Goal: Book appointment/travel/reservation

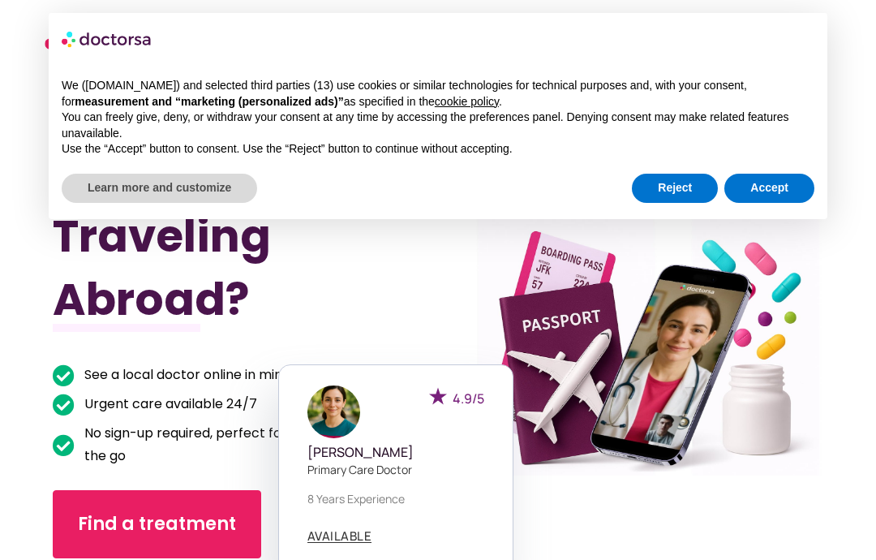
click at [682, 204] on div "× We ([DOMAIN_NAME]) and selected third parties (13) use cookies or similar tec…" at bounding box center [438, 116] width 779 height 206
click at [655, 194] on button "Reject" at bounding box center [675, 188] width 86 height 29
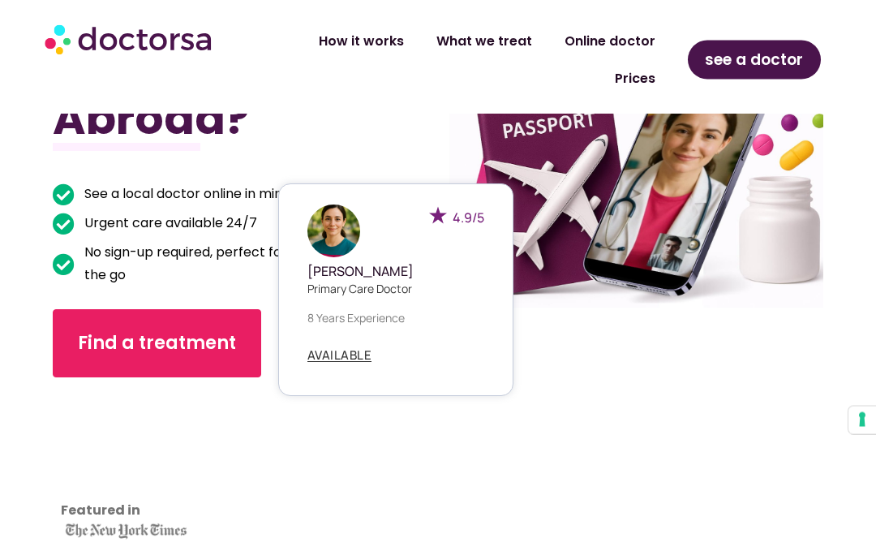
scroll to position [244, 0]
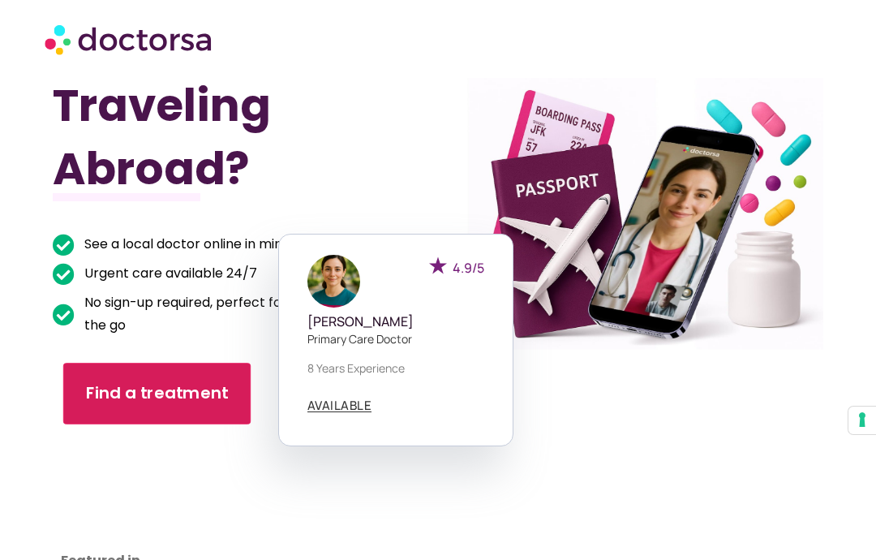
click at [160, 388] on span "Find a treatment" at bounding box center [157, 394] width 143 height 24
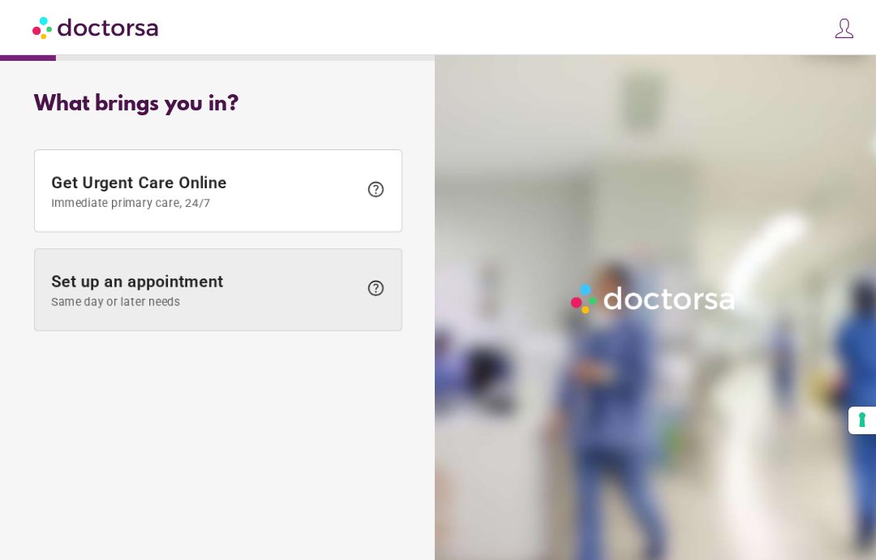
click at [337, 263] on span at bounding box center [218, 289] width 367 height 81
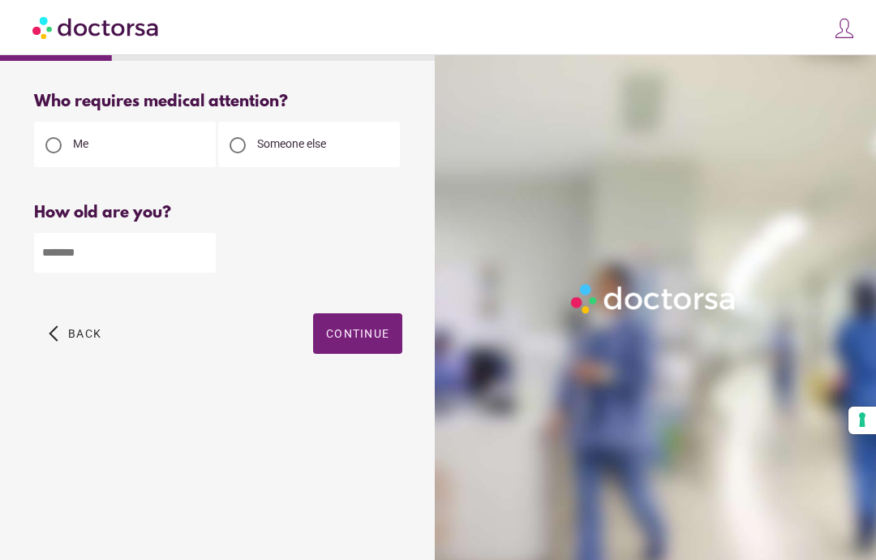
click at [164, 246] on input "number" at bounding box center [125, 253] width 182 height 40
type input "**"
click at [377, 328] on span "button" at bounding box center [357, 333] width 89 height 41
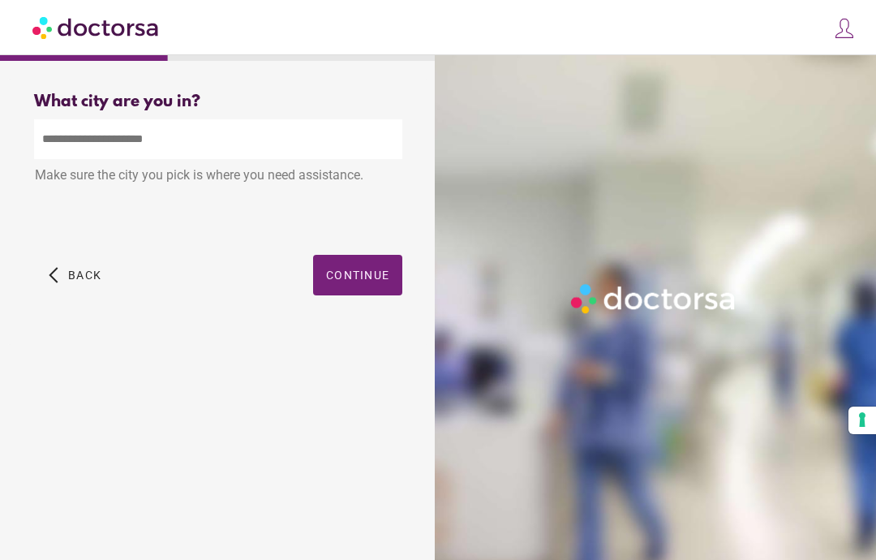
click at [267, 152] on input "text" at bounding box center [218, 139] width 368 height 40
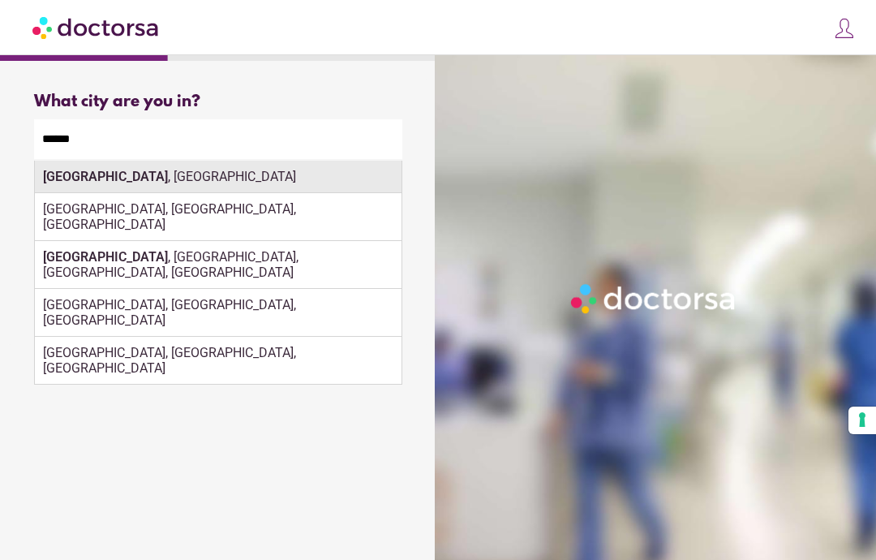
click at [328, 193] on div "[GEOGRAPHIC_DATA] , [GEOGRAPHIC_DATA]" at bounding box center [218, 177] width 367 height 32
type input "**********"
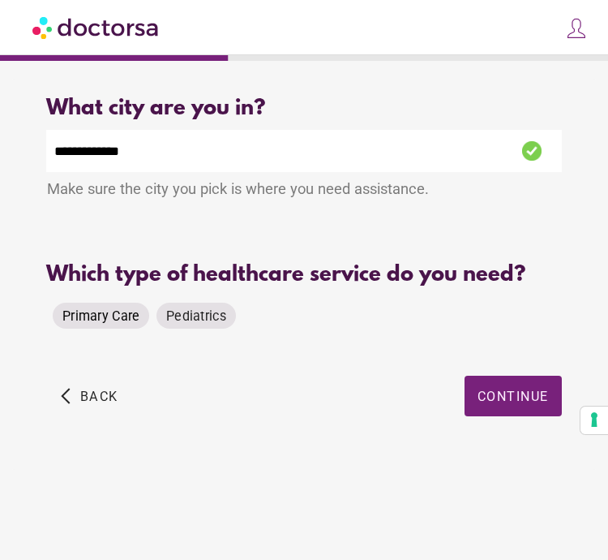
click at [56, 320] on div "Primary Care" at bounding box center [101, 316] width 97 height 26
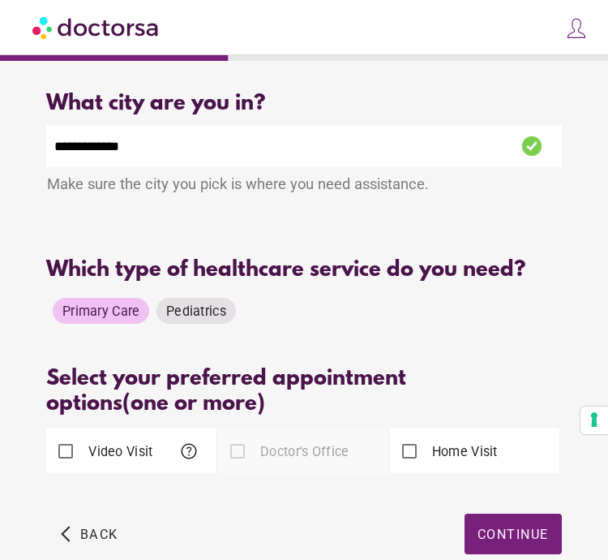
scroll to position [7, 0]
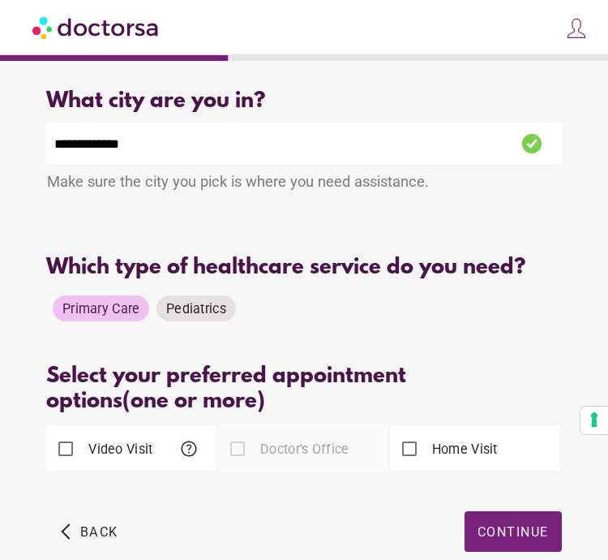
click at [184, 454] on span "help" at bounding box center [188, 448] width 19 height 19
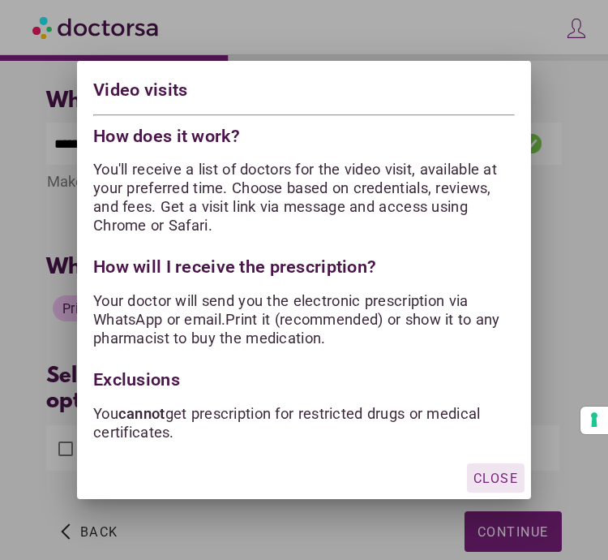
click at [476, 470] on span "Close" at bounding box center [496, 477] width 45 height 15
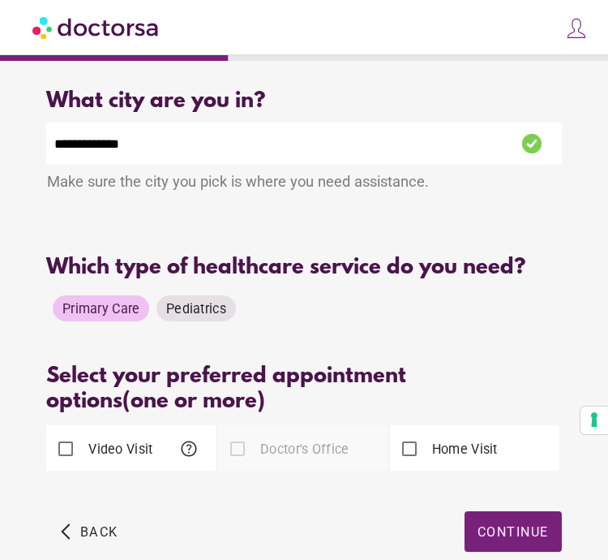
click at [184, 449] on span "help" at bounding box center [188, 448] width 19 height 19
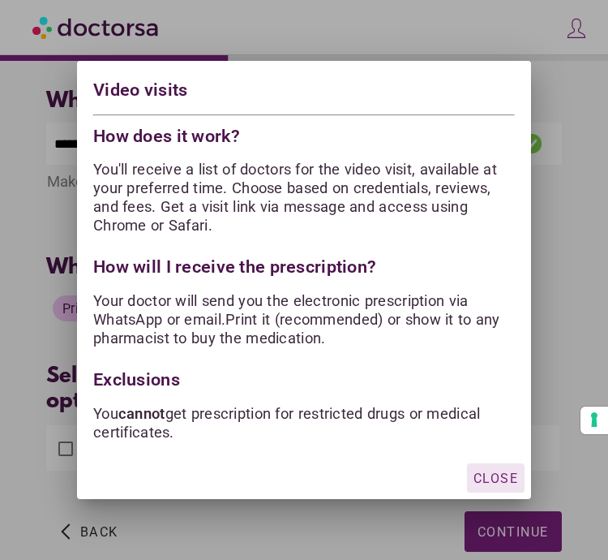
click at [347, 413] on p "You cannot get prescription for restricted drugs or medical certificates." at bounding box center [304, 422] width 422 height 37
click at [0, 0] on html "**********" at bounding box center [304, 319] width 608 height 653
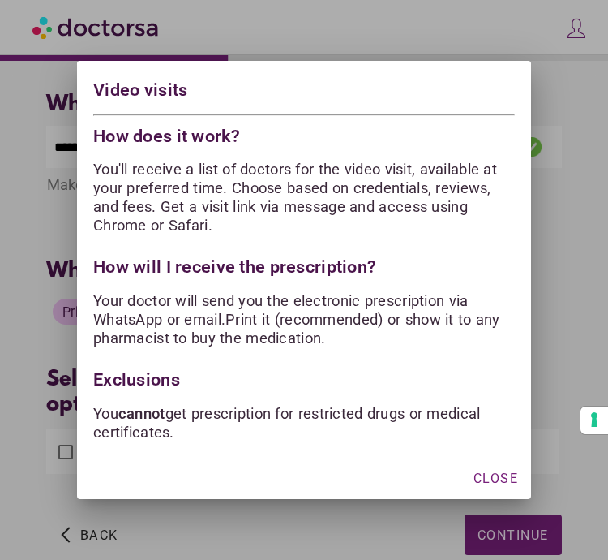
scroll to position [3, 0]
click at [483, 474] on span "Close" at bounding box center [496, 477] width 45 height 15
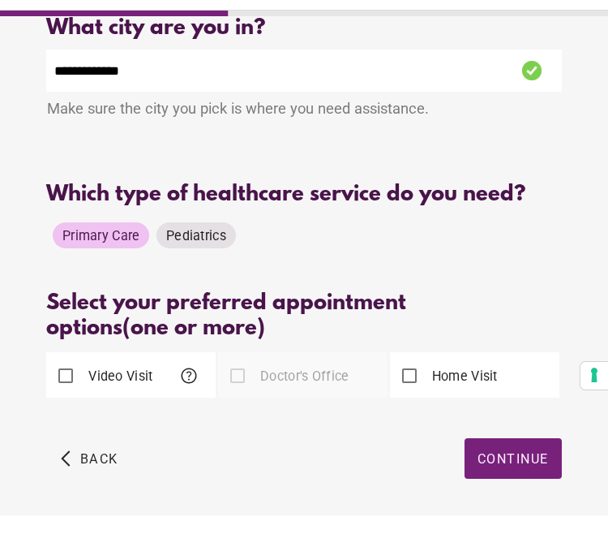
scroll to position [43, 0]
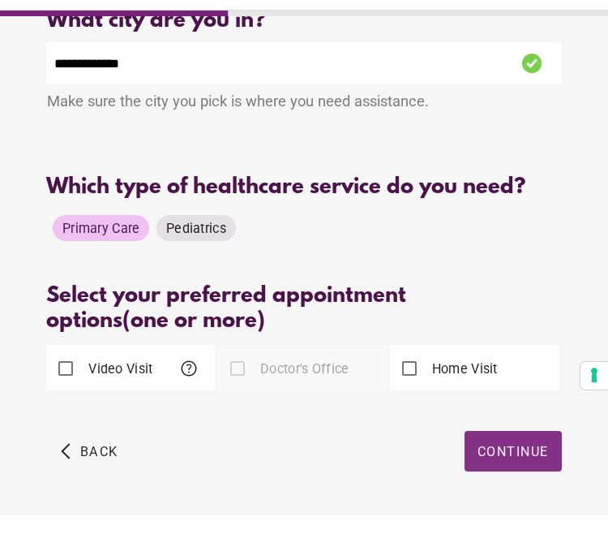
click at [492, 488] on span "Continue" at bounding box center [513, 495] width 71 height 15
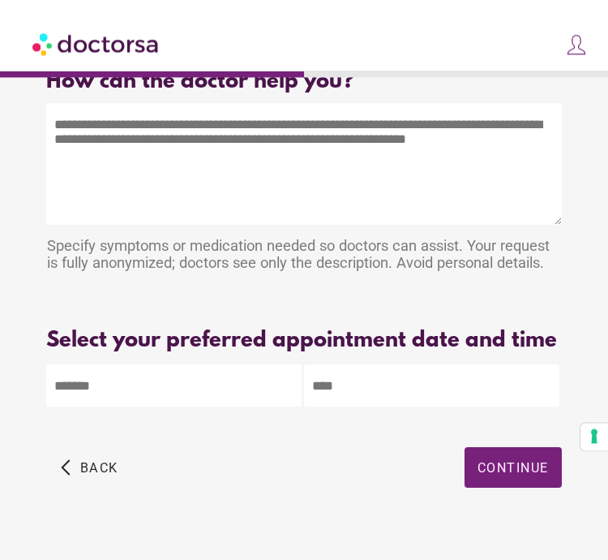
scroll to position [0, 0]
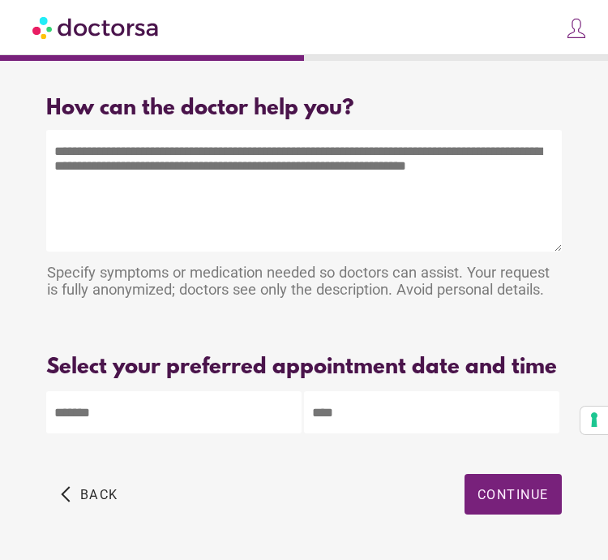
click at [298, 205] on textarea at bounding box center [303, 191] width 515 height 122
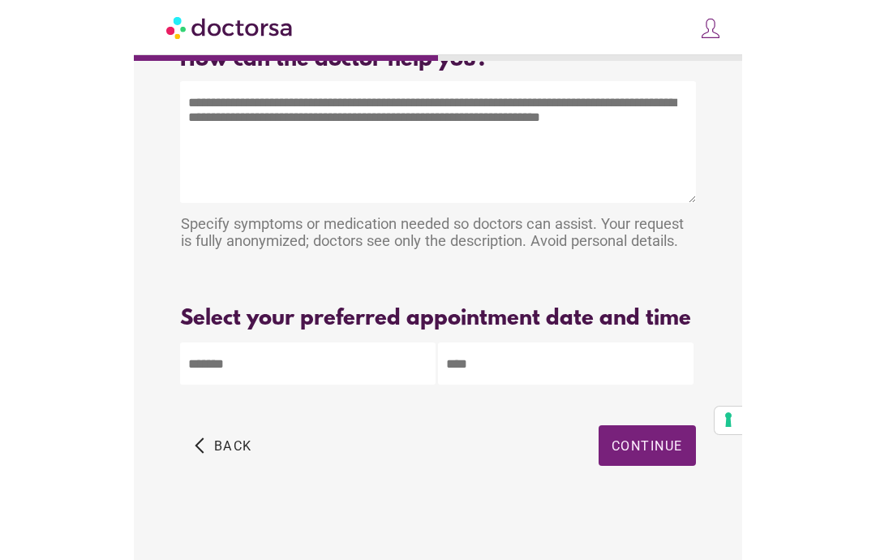
scroll to position [65, 0]
